Goal: Task Accomplishment & Management: Manage account settings

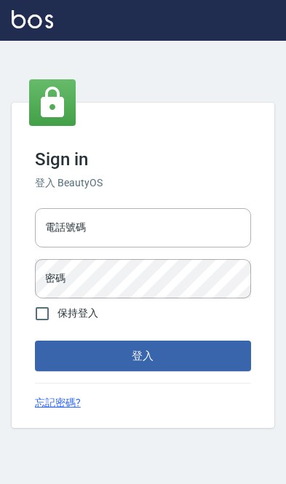
click at [68, 223] on div "電話號碼 電話號碼" at bounding box center [143, 227] width 216 height 39
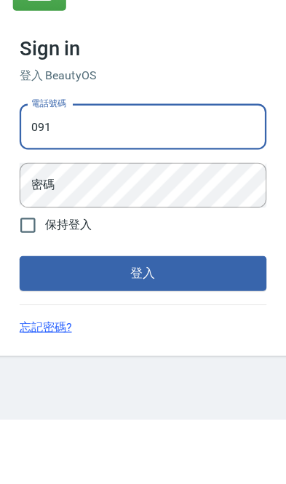
type input "0910967130"
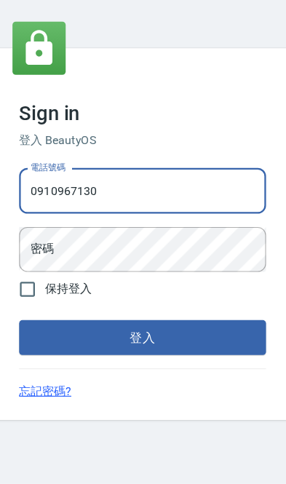
click at [46, 259] on div "密碼 密碼" at bounding box center [143, 278] width 216 height 39
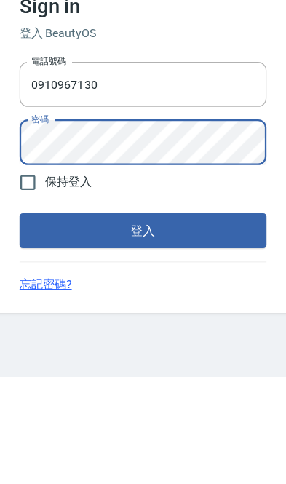
click at [51, 341] on button "登入" at bounding box center [143, 356] width 216 height 31
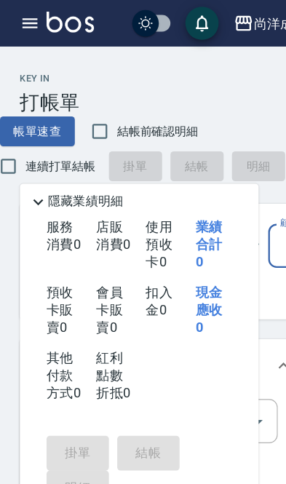
click at [231, 21] on div "尚洋成都" at bounding box center [245, 21] width 47 height 18
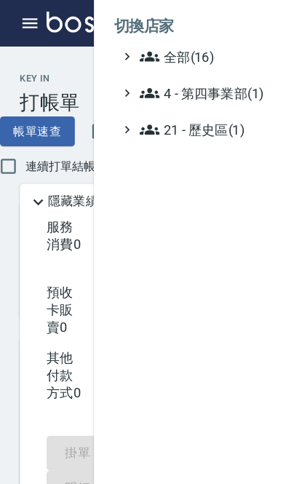
click at [149, 52] on span "全部(16)" at bounding box center [192, 49] width 141 height 17
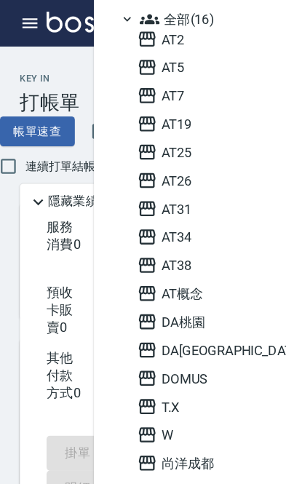
scroll to position [33, 0]
click at [162, 260] on span "AT概念" at bounding box center [191, 256] width 143 height 17
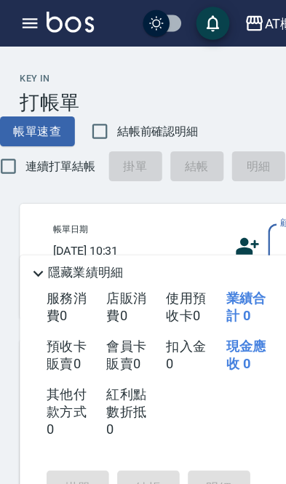
click at [25, 33] on button "button" at bounding box center [26, 20] width 29 height 29
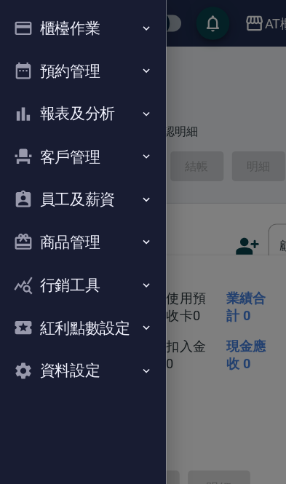
click at [16, 25] on icon "button" at bounding box center [20, 24] width 17 height 17
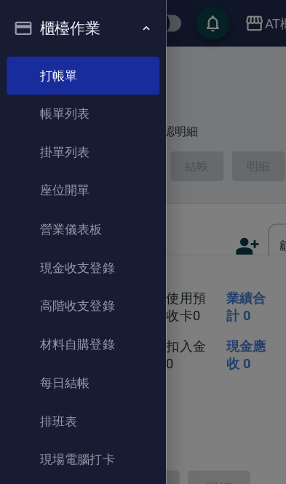
click at [27, 30] on icon "button" at bounding box center [20, 25] width 15 height 12
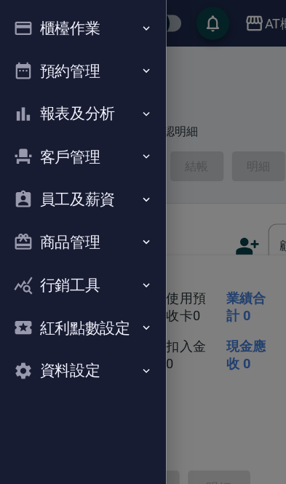
click at [74, 173] on button "員工及薪資" at bounding box center [73, 175] width 134 height 38
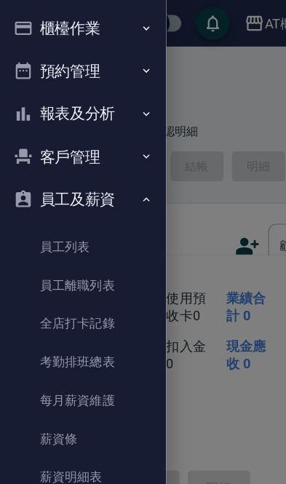
click at [54, 349] on link "每月薪資維護" at bounding box center [73, 350] width 134 height 33
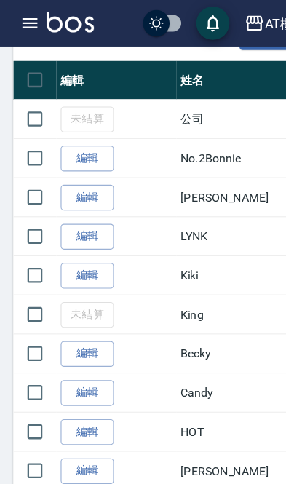
scroll to position [450, 0]
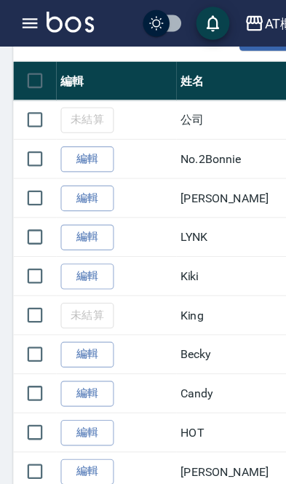
click at [80, 170] on link "編輯" at bounding box center [76, 173] width 47 height 23
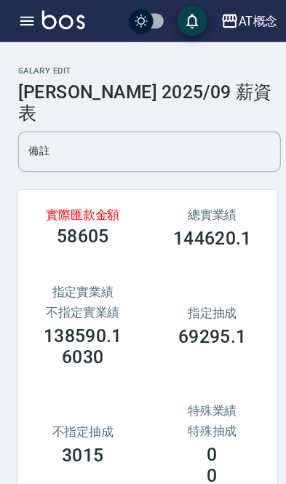
click at [13, 15] on button "button" at bounding box center [26, 20] width 29 height 29
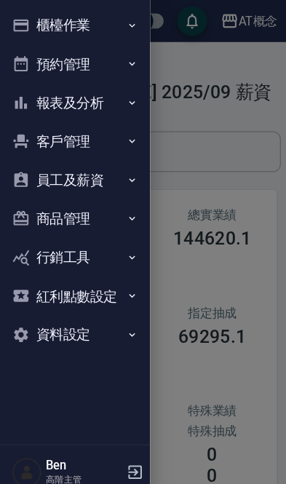
click at [63, 173] on button "員工及薪資" at bounding box center [73, 175] width 134 height 38
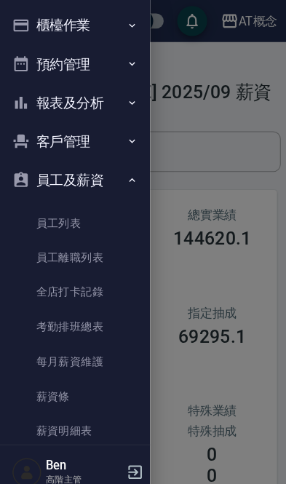
click at [71, 377] on link "薪資條" at bounding box center [73, 384] width 134 height 33
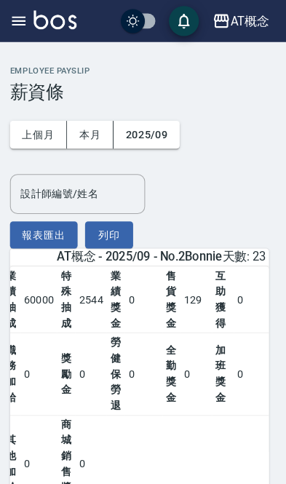
scroll to position [0, 64]
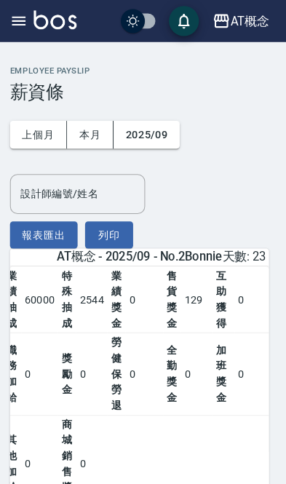
click at [25, 11] on button "button" at bounding box center [26, 20] width 29 height 29
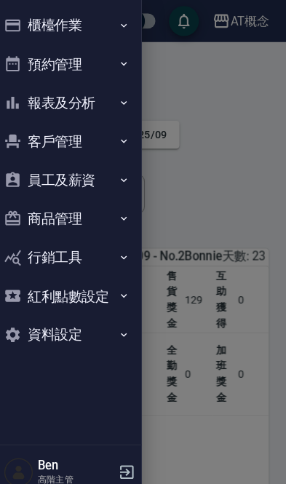
click at [98, 169] on button "員工及薪資" at bounding box center [73, 175] width 134 height 38
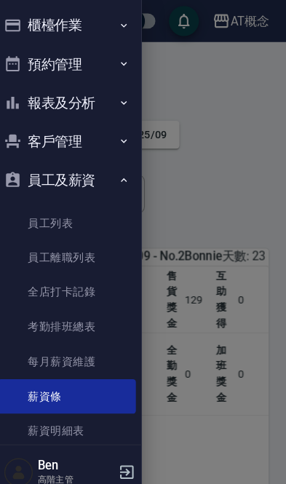
click at [87, 363] on link "每月薪資維護" at bounding box center [73, 350] width 134 height 33
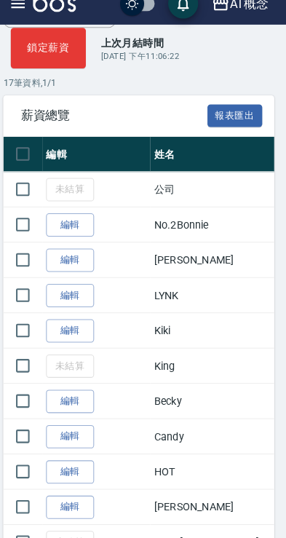
scroll to position [358, 0]
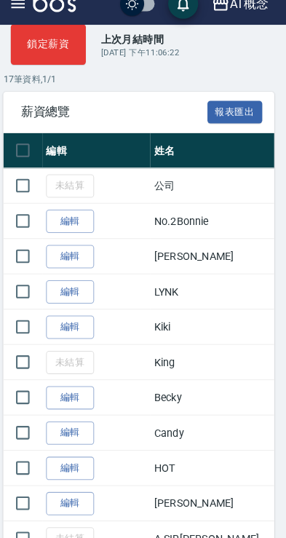
click at [66, 220] on link "編輯" at bounding box center [76, 231] width 47 height 23
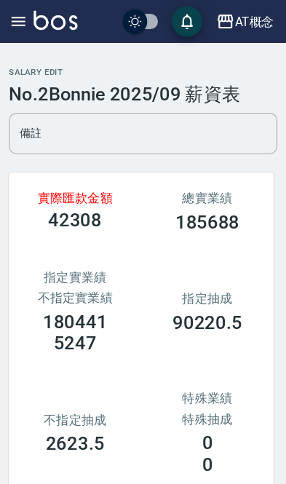
click at [16, 29] on button "button" at bounding box center [26, 20] width 29 height 29
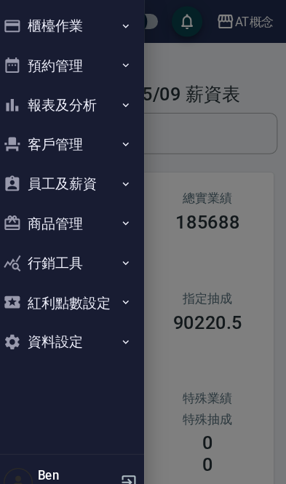
click at [52, 101] on button "報表及分析" at bounding box center [73, 100] width 134 height 38
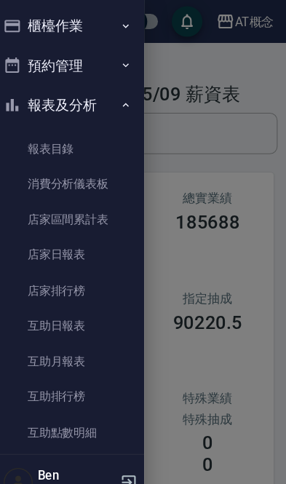
click at [50, 134] on link "報表目錄" at bounding box center [73, 140] width 134 height 33
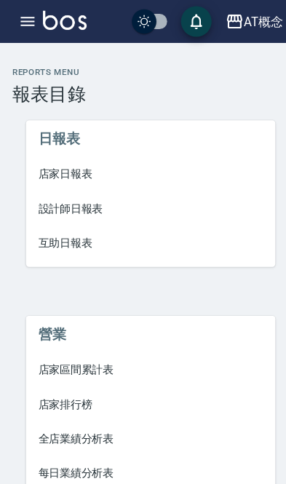
click at [25, 25] on icon "button" at bounding box center [26, 20] width 13 height 9
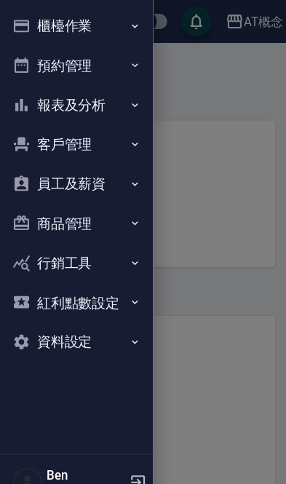
click at [76, 179] on button "員工及薪資" at bounding box center [73, 175] width 134 height 38
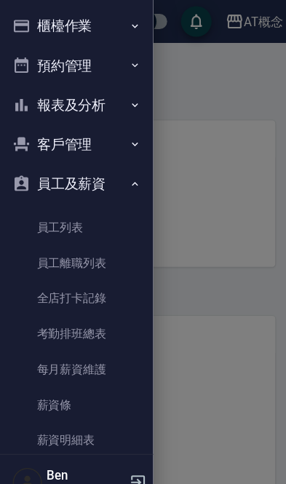
click at [54, 345] on link "每月薪資維護" at bounding box center [73, 350] width 134 height 33
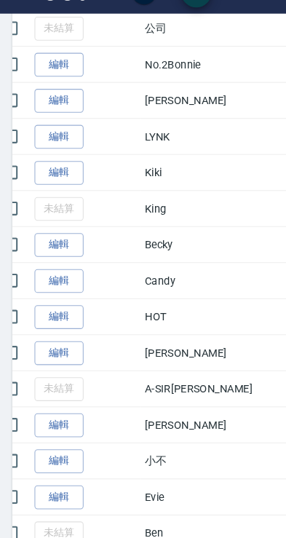
scroll to position [501, 0]
click at [71, 282] on link "編輯" at bounding box center [56, 293] width 47 height 23
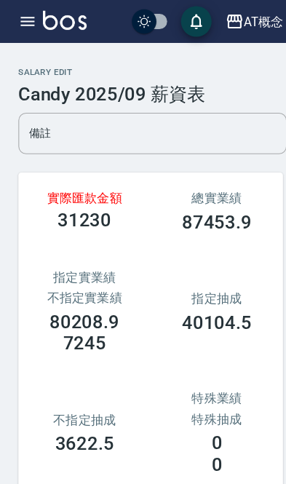
click at [17, 25] on icon "button" at bounding box center [25, 20] width 17 height 17
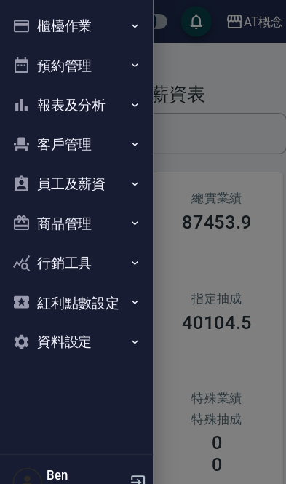
click at [50, 174] on button "員工及薪資" at bounding box center [73, 175] width 134 height 38
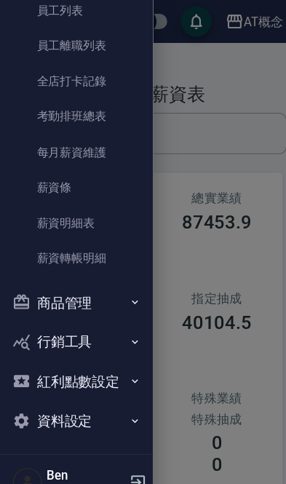
scroll to position [206, 0]
click at [39, 180] on link "薪資條" at bounding box center [73, 178] width 134 height 33
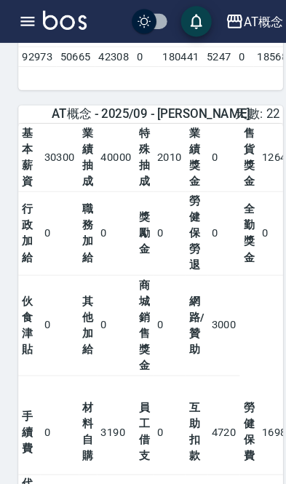
scroll to position [940, 0]
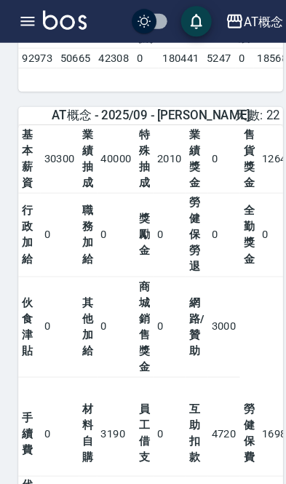
click at [264, 119] on hr at bounding box center [142, 119] width 251 height 1
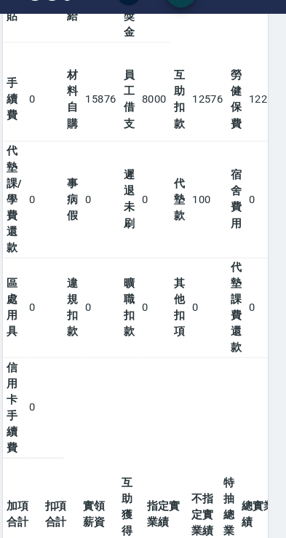
scroll to position [430, 0]
